Goal: Find specific page/section: Find specific page/section

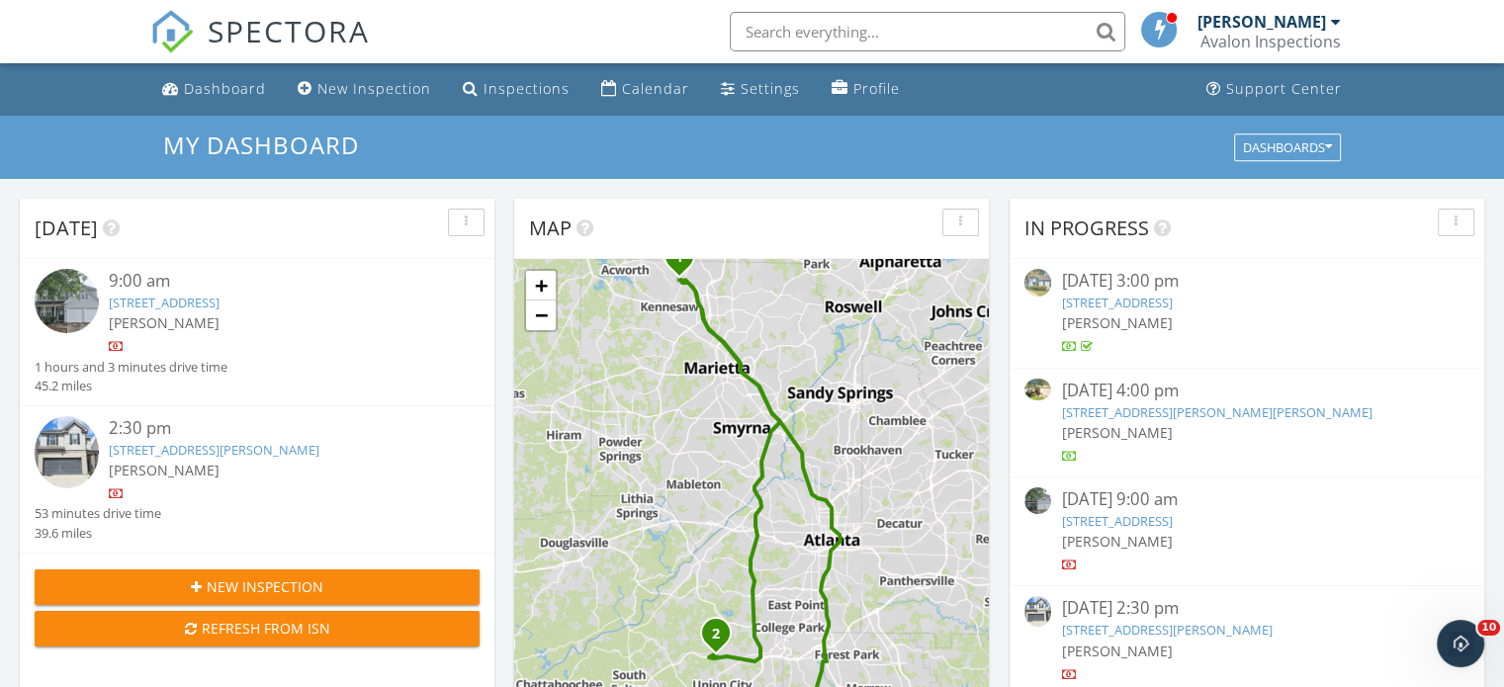
click at [71, 308] on img at bounding box center [67, 301] width 64 height 64
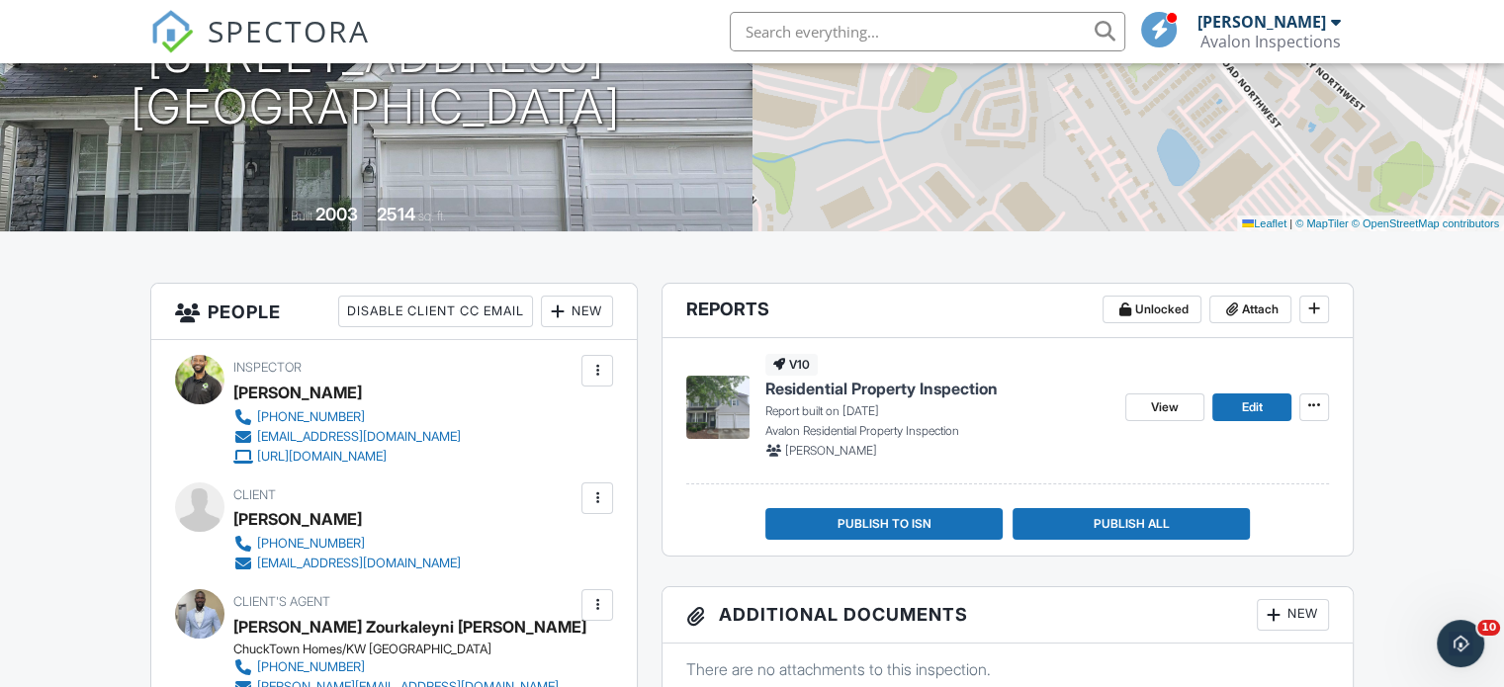
scroll to position [395, 0]
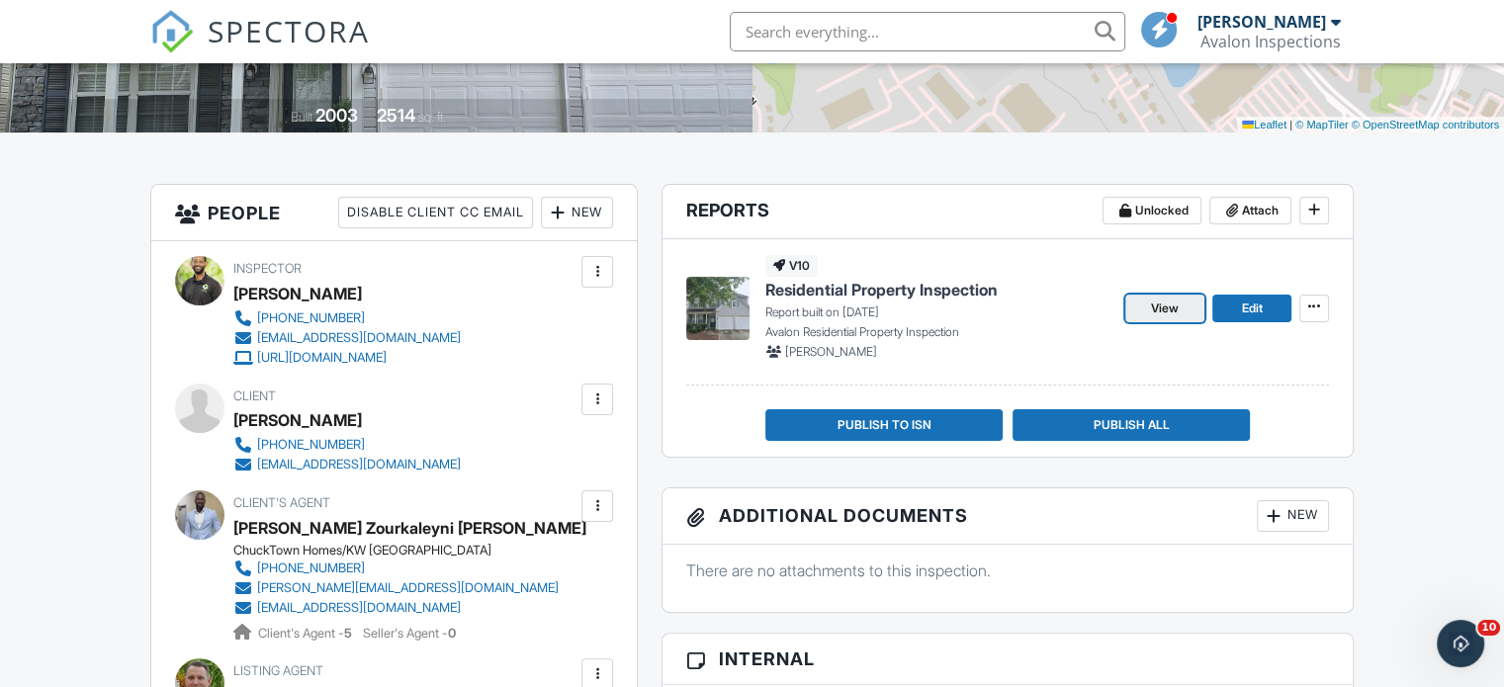
click at [1168, 311] on span "View" at bounding box center [1165, 309] width 28 height 20
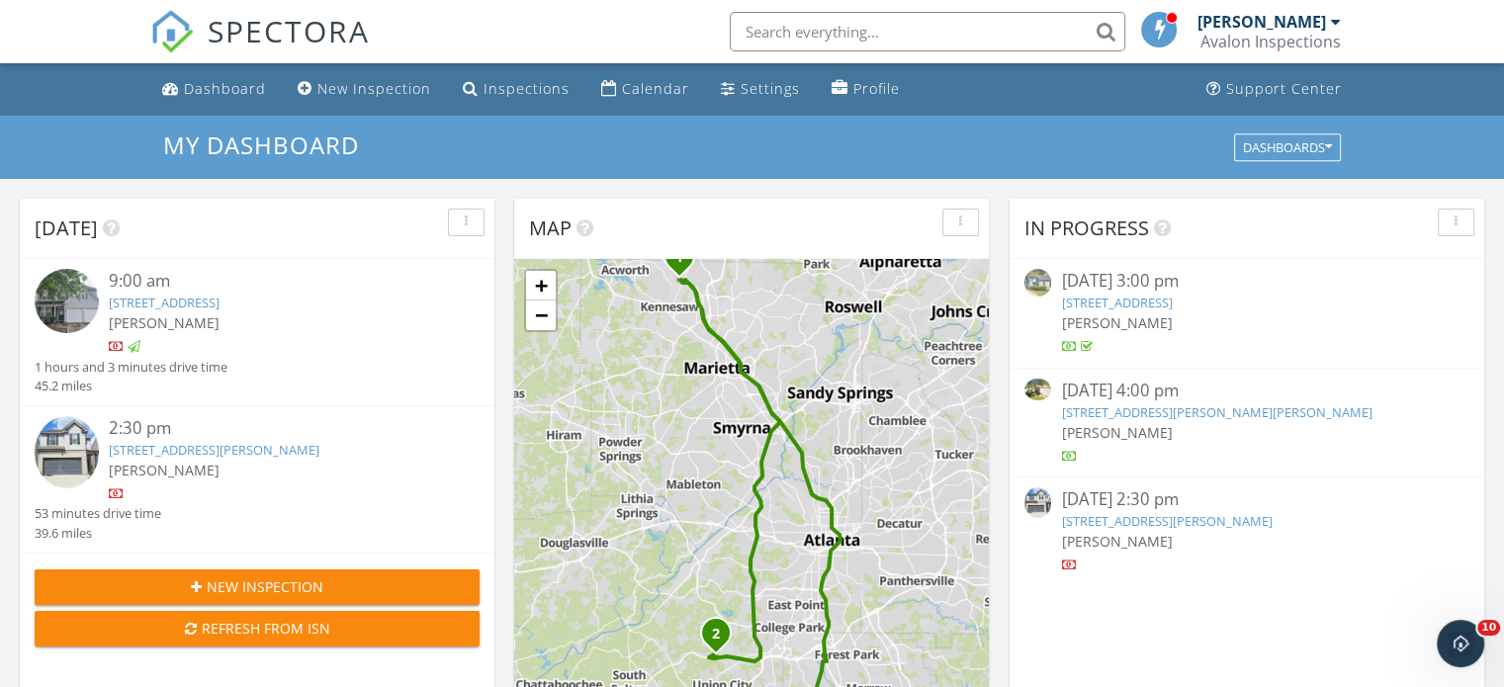
click at [79, 449] on img at bounding box center [67, 452] width 64 height 72
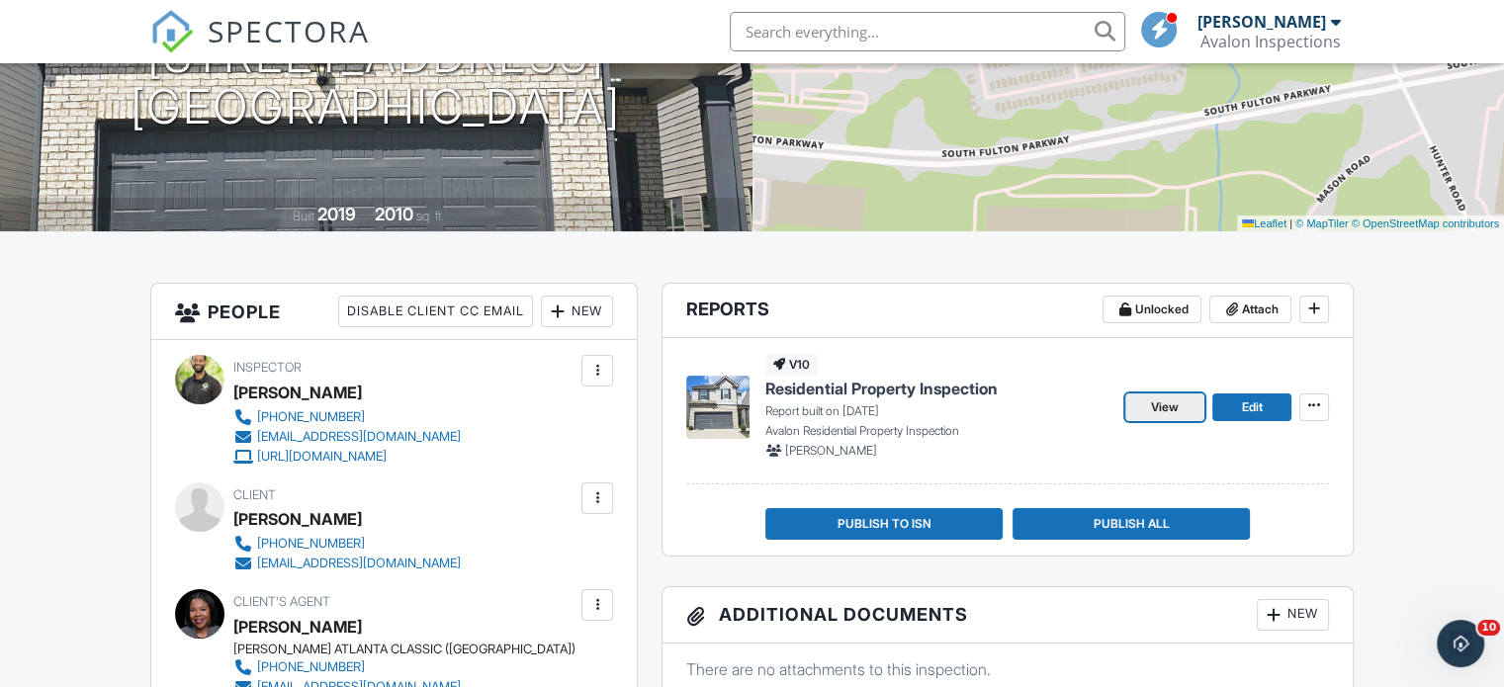
click at [1172, 413] on span "View" at bounding box center [1165, 407] width 28 height 20
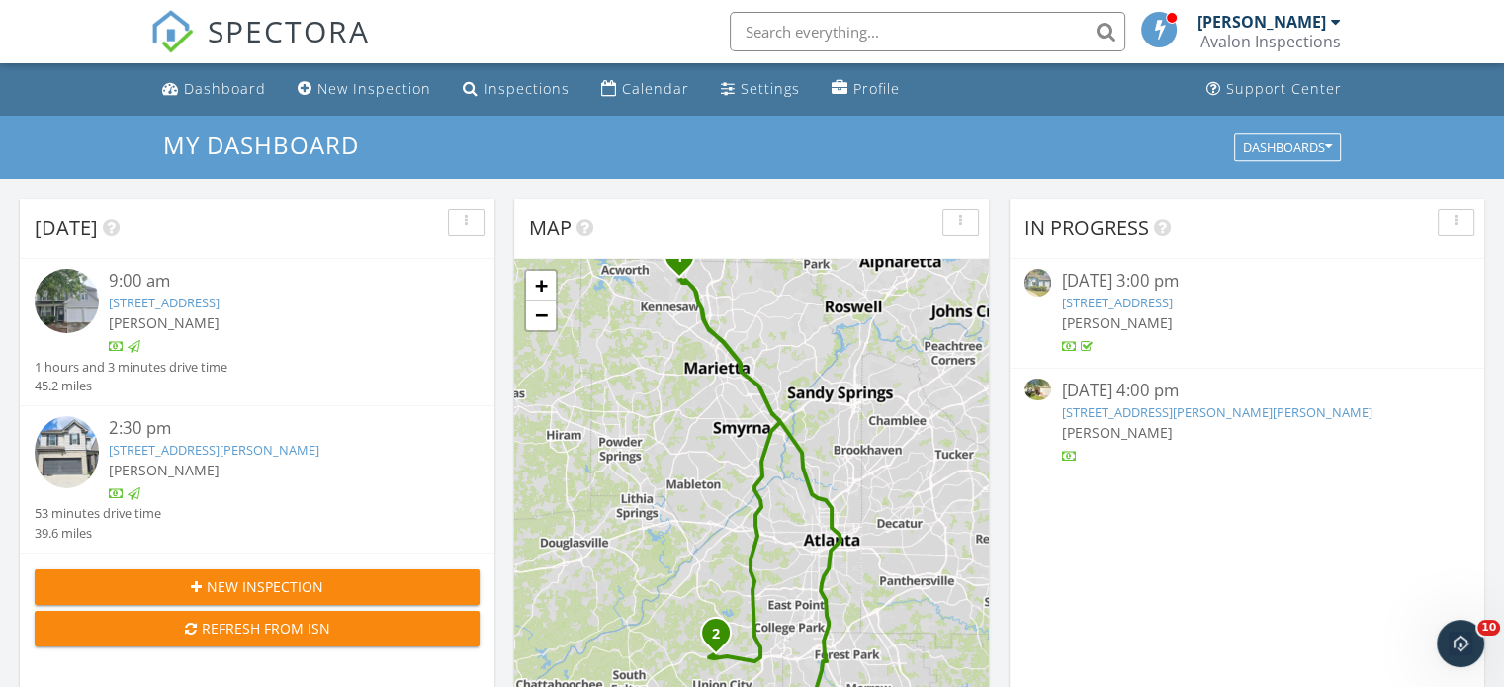
click at [202, 300] on link "1625 Hemburg Trce NW Unit #12, Kennesaw, GA 30144" at bounding box center [164, 303] width 111 height 18
click at [80, 458] on img at bounding box center [67, 452] width 64 height 72
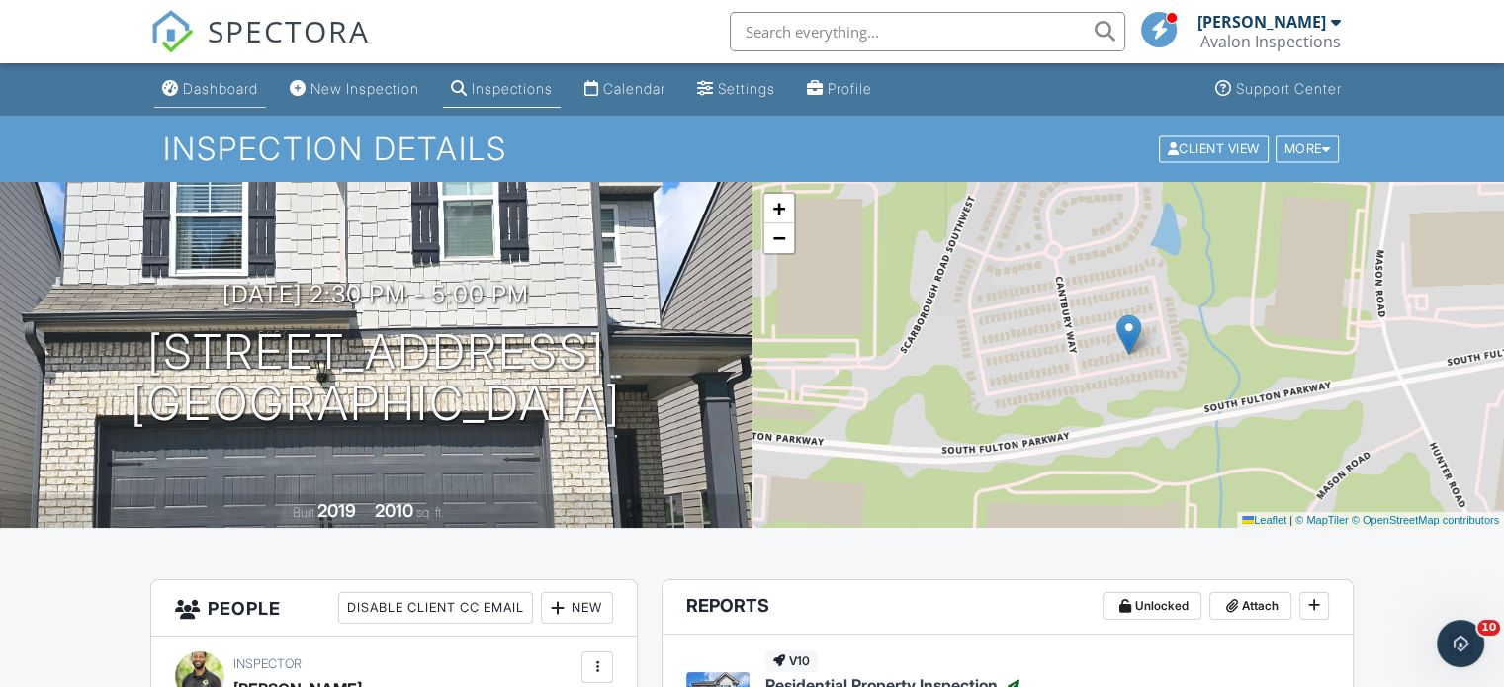
click at [227, 86] on div "Dashboard" at bounding box center [220, 88] width 75 height 17
